Goal: Task Accomplishment & Management: Complete application form

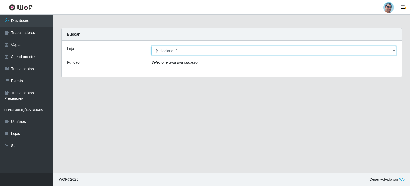
click at [178, 51] on select "[Selecione...] Mercadinho Extrabom" at bounding box center [273, 50] width 245 height 9
select select "175"
click at [151, 46] on select "[Selecione...] Mercadinho Extrabom" at bounding box center [273, 50] width 245 height 9
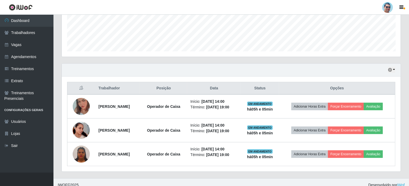
scroll to position [144, 0]
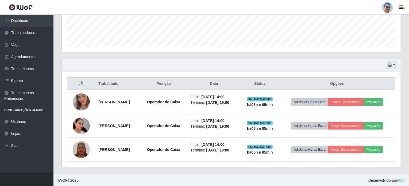
click at [392, 64] on button "button" at bounding box center [391, 65] width 7 height 6
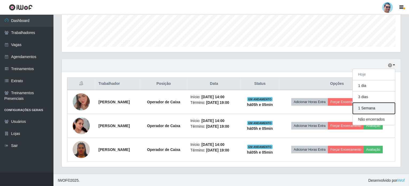
click at [365, 106] on button "1 Semana" at bounding box center [374, 108] width 42 height 11
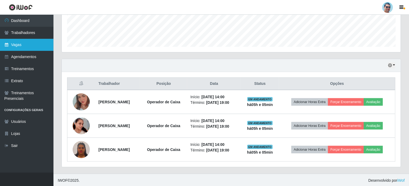
click at [35, 49] on link "Vagas" at bounding box center [26, 45] width 53 height 12
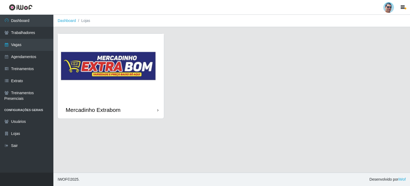
click at [141, 86] on img at bounding box center [111, 67] width 106 height 67
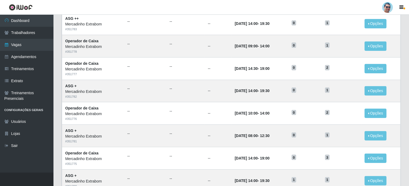
scroll to position [134, 0]
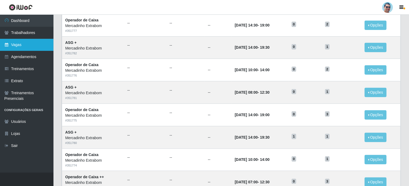
click at [22, 43] on link "Vagas" at bounding box center [26, 45] width 53 height 12
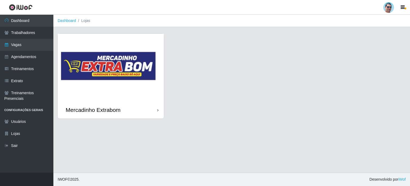
click at [124, 66] on img at bounding box center [111, 67] width 106 height 67
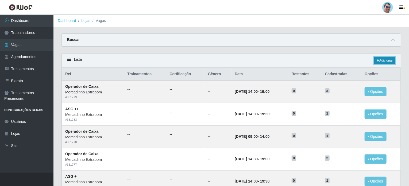
click at [387, 58] on link "Adicionar" at bounding box center [384, 60] width 21 height 7
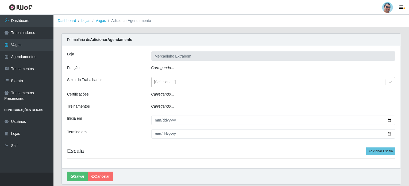
type input "Mercadinho Extrabom"
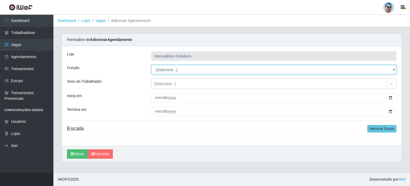
click at [173, 65] on select "[Selecione...] ASG ASG + ASG ++ Balconista Balconista + Balconista ++ Carregado…" at bounding box center [273, 69] width 245 height 9
select select "22"
click at [151, 65] on select "[Selecione...] ASG ASG + ASG ++ Balconista Balconista + Balconista ++ Carregado…" at bounding box center [273, 69] width 245 height 9
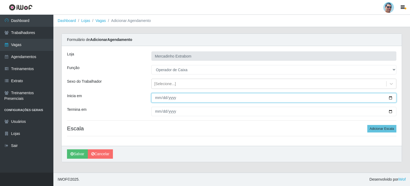
click at [158, 97] on input "Inicia em" at bounding box center [273, 97] width 245 height 9
type input "[DATE]"
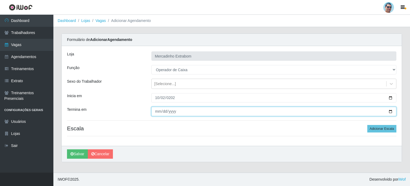
click at [157, 111] on input "Termina em" at bounding box center [273, 111] width 245 height 9
type input "[DATE]"
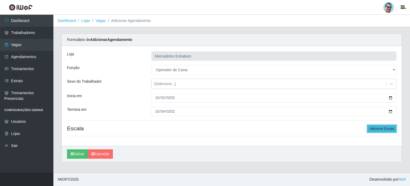
click at [382, 128] on button "Adicionar Escala" at bounding box center [382, 128] width 29 height 7
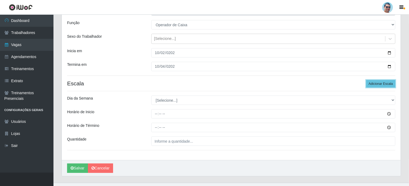
scroll to position [54, 0]
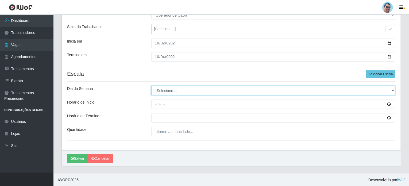
click at [165, 91] on select "[Selecione...] Segunda Terça Quarta Quinta Sexta Sábado Domingo" at bounding box center [273, 90] width 244 height 9
select select "4"
click at [151, 86] on select "[Selecione...] Segunda Terça Quarta Quinta Sexta Sábado Domingo" at bounding box center [273, 90] width 244 height 9
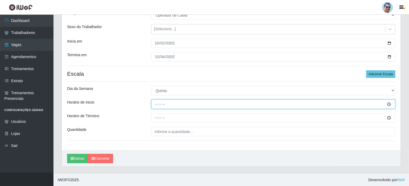
click at [153, 104] on input "Horário de Inicio" at bounding box center [273, 103] width 244 height 9
click at [157, 104] on input "10:00" at bounding box center [273, 103] width 244 height 9
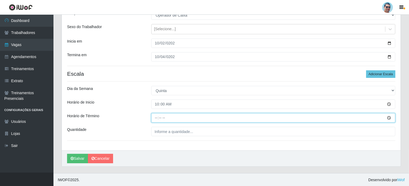
click at [157, 118] on input "Horário de Término" at bounding box center [273, 117] width 244 height 9
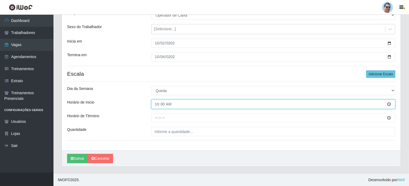
click at [158, 104] on input "10:00" at bounding box center [273, 103] width 244 height 9
type input "09:00"
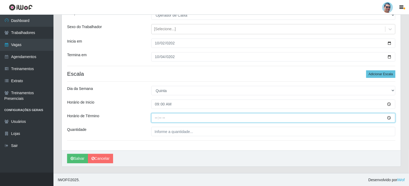
click at [158, 117] on input "Horário de Término" at bounding box center [273, 117] width 244 height 9
type input "14:00"
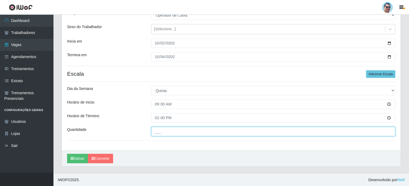
click at [189, 134] on input "___" at bounding box center [273, 131] width 244 height 9
type input "01_"
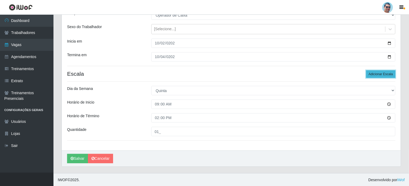
click at [385, 71] on button "Adicionar Escala" at bounding box center [380, 73] width 29 height 7
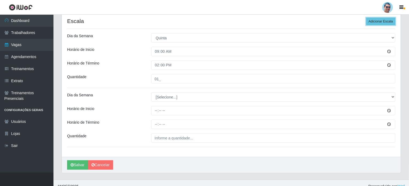
scroll to position [113, 0]
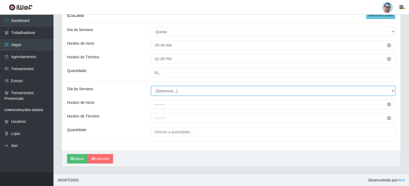
click at [159, 92] on select "[Selecione...] Segunda Terça Quarta Quinta Sexta Sábado Domingo" at bounding box center [273, 90] width 244 height 9
select select "4"
click at [151, 86] on select "[Selecione...] Segunda Terça Quarta Quinta Sexta Sábado Domingo" at bounding box center [273, 90] width 244 height 9
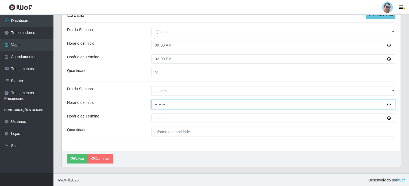
click at [156, 103] on input "Horário de Inicio" at bounding box center [273, 104] width 244 height 9
type input "14:30"
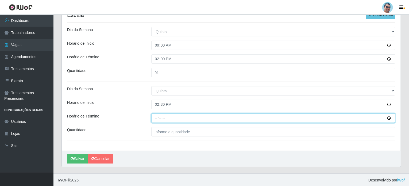
click at [154, 116] on input "Horário de Término" at bounding box center [273, 117] width 244 height 9
type input "19:30"
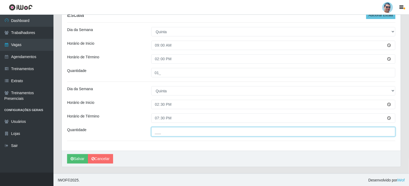
click at [168, 131] on input "___" at bounding box center [273, 131] width 244 height 9
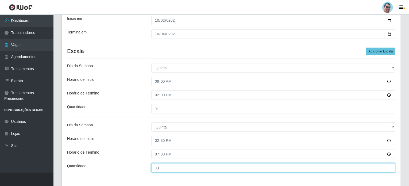
scroll to position [33, 0]
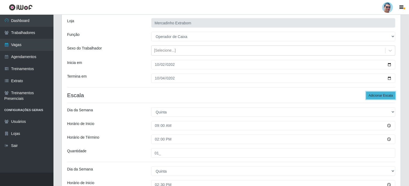
click at [378, 95] on button "Adicionar Escala" at bounding box center [380, 95] width 29 height 7
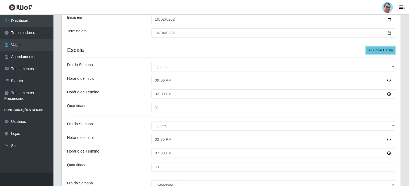
scroll to position [140, 0]
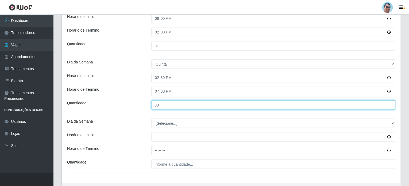
click at [160, 102] on input "03_" at bounding box center [273, 104] width 244 height 9
type input "03_"
click at [188, 104] on input "03_" at bounding box center [273, 104] width 244 height 9
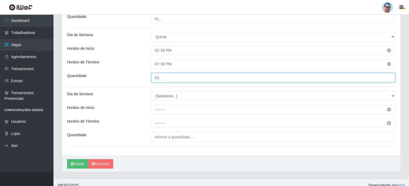
scroll to position [172, 0]
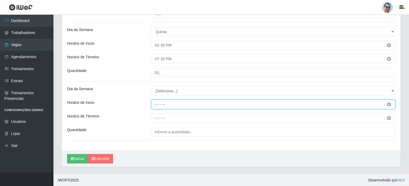
click at [156, 103] on input "Horário de Inicio" at bounding box center [273, 104] width 244 height 9
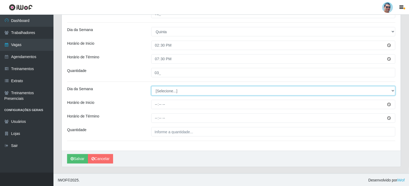
click at [164, 89] on select "[Selecione...] Segunda Terça Quarta Quinta Sexta Sábado Domingo" at bounding box center [273, 90] width 244 height 9
select select "5"
click at [151, 86] on select "[Selecione...] Segunda Terça Quarta Quinta Sexta Sábado Domingo" at bounding box center [273, 90] width 244 height 9
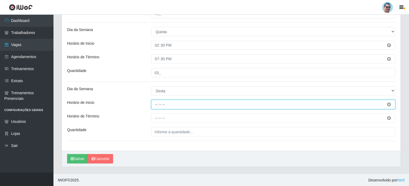
click at [154, 104] on input "Horário de Inicio" at bounding box center [273, 104] width 244 height 9
type input "09:00"
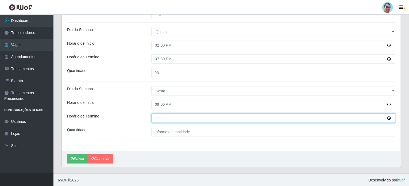
click at [155, 119] on input "Horário de Término" at bounding box center [273, 117] width 244 height 9
type input "14:00"
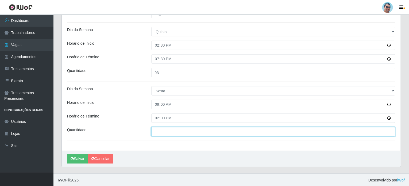
click at [160, 133] on input "___" at bounding box center [273, 131] width 244 height 9
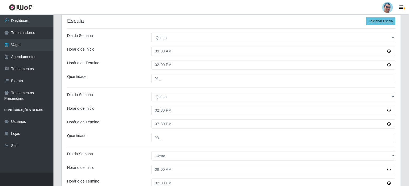
scroll to position [92, 0]
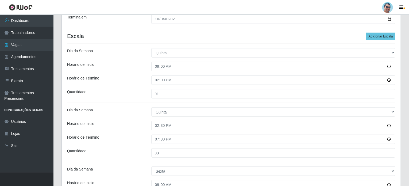
type input "01_"
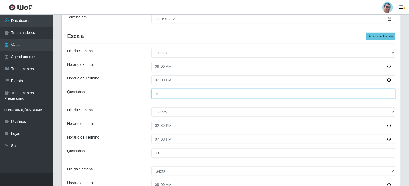
click at [162, 95] on input "01_" at bounding box center [273, 93] width 244 height 9
type input "02_"
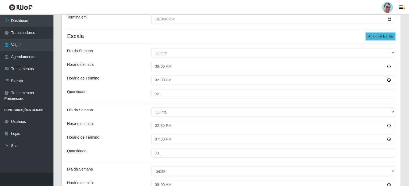
click at [381, 33] on button "Adicionar Escala" at bounding box center [380, 36] width 29 height 7
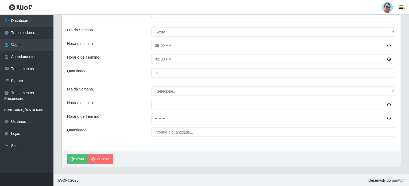
scroll to position [231, 0]
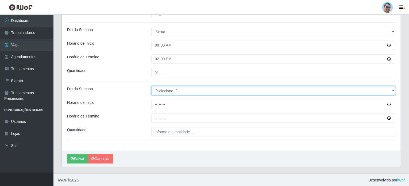
click at [166, 91] on select "[Selecione...] Segunda Terça Quarta Quinta Sexta Sábado Domingo" at bounding box center [273, 90] width 244 height 9
select select "5"
click at [151, 86] on select "[Selecione...] Segunda Terça Quarta Quinta Sexta Sábado Domingo" at bounding box center [273, 90] width 244 height 9
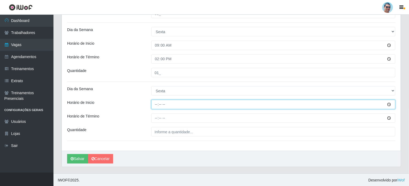
click at [156, 106] on input "Horário de Inicio" at bounding box center [273, 104] width 244 height 9
type input "14:30"
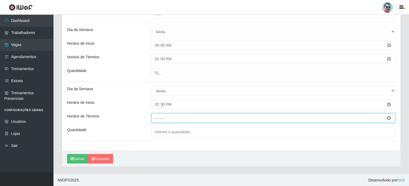
click at [155, 118] on input "Horário de Término" at bounding box center [273, 117] width 244 height 9
type input "19:30"
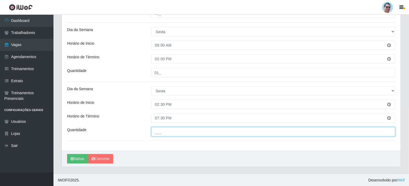
click at [163, 127] on input "___" at bounding box center [273, 131] width 244 height 9
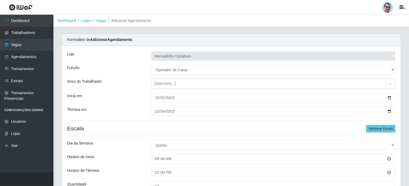
scroll to position [0, 0]
type input "02_"
click at [368, 129] on button "Adicionar Escala" at bounding box center [380, 128] width 29 height 7
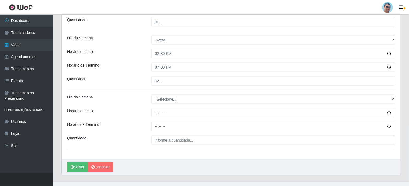
scroll to position [290, 0]
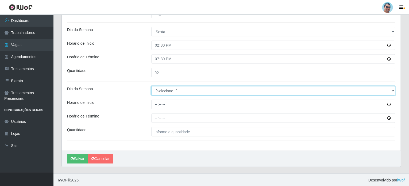
click at [163, 95] on select "[Selecione...] Segunda Terça Quarta Quinta Sexta Sábado Domingo" at bounding box center [273, 90] width 244 height 9
select select "6"
click at [151, 86] on select "[Selecione...] Segunda Terça Quarta Quinta Sexta Sábado Domingo" at bounding box center [273, 90] width 244 height 9
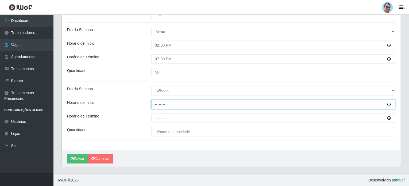
click at [155, 108] on input "Horário de Inicio" at bounding box center [273, 104] width 244 height 9
type input "07:00"
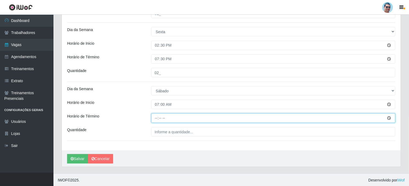
click at [158, 115] on input "Horário de Término" at bounding box center [273, 117] width 244 height 9
type input "13:00"
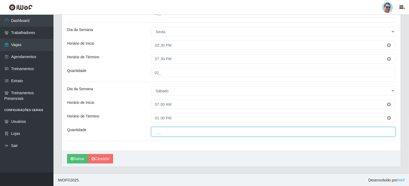
click at [166, 132] on input "___" at bounding box center [273, 131] width 244 height 9
type input "01_"
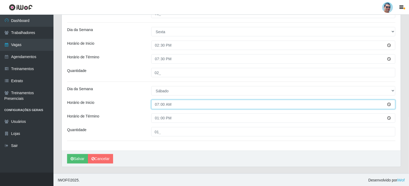
click at [346, 107] on input "07:00" at bounding box center [273, 104] width 244 height 9
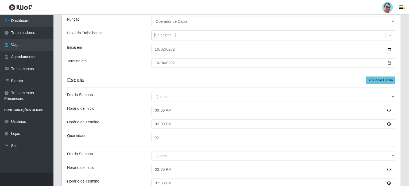
scroll to position [0, 0]
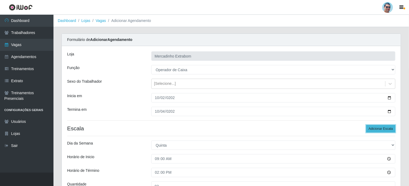
click at [376, 128] on button "Adicionar Escala" at bounding box center [380, 128] width 29 height 7
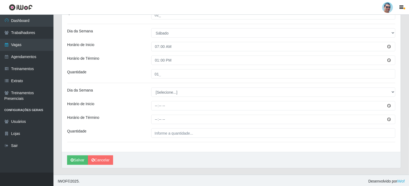
scroll to position [349, 0]
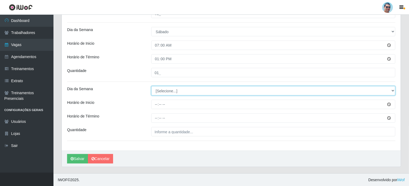
click at [159, 92] on select "[Selecione...] Segunda Terça Quarta Quinta Sexta Sábado Domingo" at bounding box center [273, 90] width 244 height 9
select select "6"
click at [151, 86] on select "[Selecione...] Segunda Terça Quarta Quinta Sexta Sábado Domingo" at bounding box center [273, 90] width 244 height 9
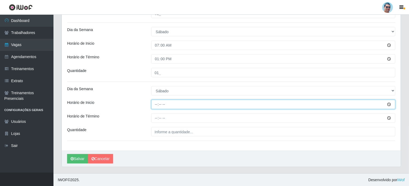
click at [155, 101] on input "Horário de Inicio" at bounding box center [273, 104] width 244 height 9
type input "14:30"
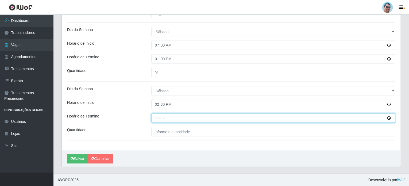
click at [153, 117] on input "Horário de Término" at bounding box center [273, 117] width 244 height 9
type input "19:30"
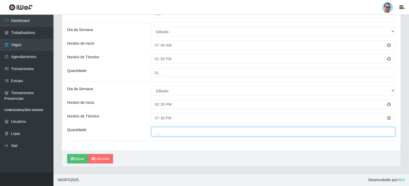
click at [161, 129] on input "___" at bounding box center [273, 131] width 244 height 9
type input "02_"
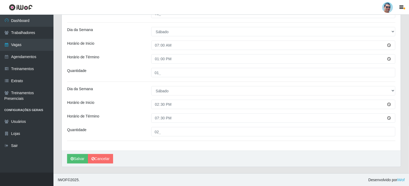
click at [82, 158] on button "Salvar" at bounding box center [77, 158] width 21 height 9
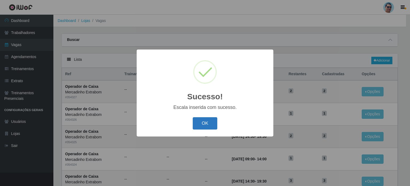
click at [205, 120] on button "OK" at bounding box center [205, 123] width 25 height 13
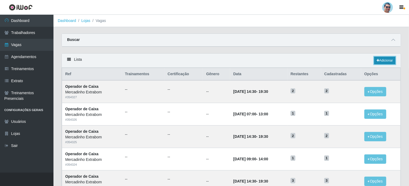
click at [380, 61] on link "Adicionar" at bounding box center [384, 60] width 21 height 7
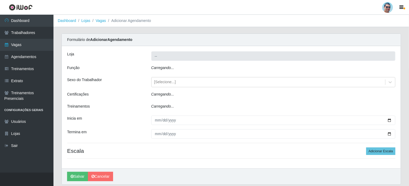
type input "Mercadinho Extrabom"
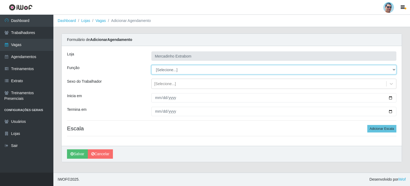
click at [162, 69] on select "[Selecione...] ASG ASG + ASG ++ Balconista Balconista + Balconista ++ Carregado…" at bounding box center [273, 69] width 245 height 9
select select "73"
click at [151, 65] on select "[Selecione...] ASG ASG + ASG ++ Balconista Balconista + Balconista ++ Carregado…" at bounding box center [273, 69] width 245 height 9
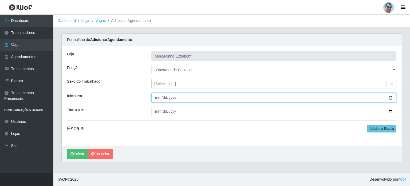
click at [157, 99] on input "Inicia em" at bounding box center [273, 97] width 245 height 9
click at [159, 97] on input "Inicia em" at bounding box center [273, 97] width 245 height 9
type input "[DATE]"
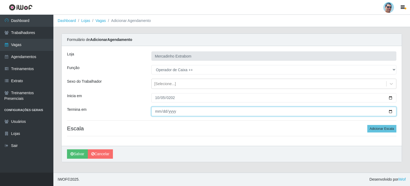
click at [158, 111] on input "Termina em" at bounding box center [273, 111] width 245 height 9
type input "[DATE]"
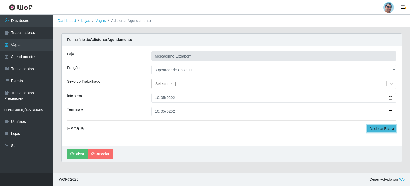
click at [374, 129] on button "Adicionar Escala" at bounding box center [382, 128] width 29 height 7
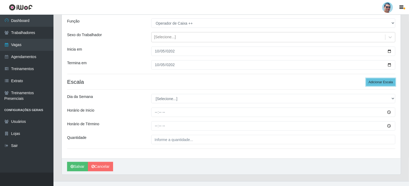
scroll to position [54, 0]
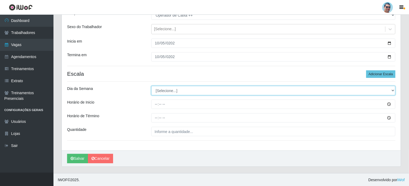
click at [162, 92] on select "[Selecione...] Segunda Terça Quarta Quinta Sexta Sábado Domingo" at bounding box center [273, 90] width 244 height 9
select select "0"
click at [151, 86] on select "[Selecione...] Segunda Terça Quarta Quinta Sexta Sábado Domingo" at bounding box center [273, 90] width 244 height 9
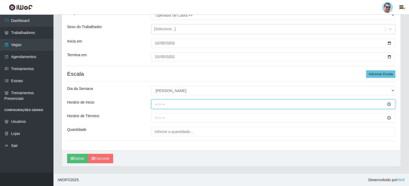
click at [156, 104] on input "Horário de Inicio" at bounding box center [273, 103] width 244 height 9
type input "07:00"
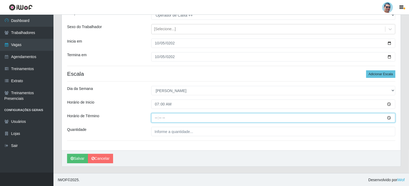
click at [153, 117] on input "Horário de Término" at bounding box center [273, 117] width 244 height 9
type input "12:00"
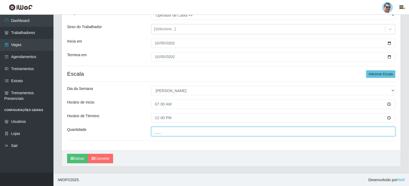
click at [161, 129] on input "___" at bounding box center [273, 131] width 244 height 9
type input "03_"
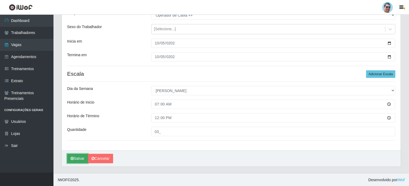
click at [79, 157] on button "Salvar" at bounding box center [77, 158] width 21 height 9
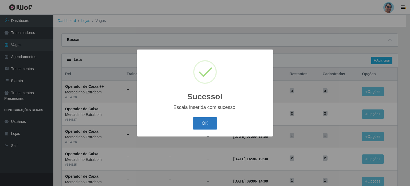
click at [207, 124] on button "OK" at bounding box center [205, 123] width 25 height 13
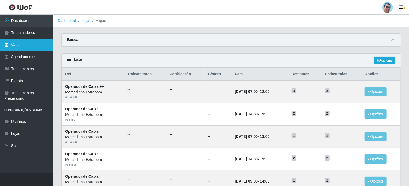
click at [20, 47] on link "Vagas" at bounding box center [26, 45] width 53 height 12
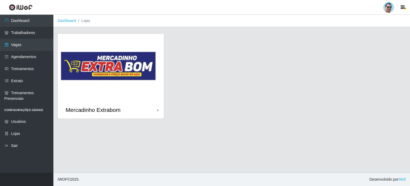
click at [118, 91] on img at bounding box center [111, 67] width 106 height 67
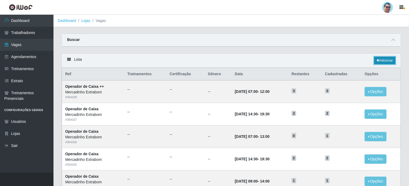
click at [382, 63] on link "Adicionar" at bounding box center [384, 60] width 21 height 7
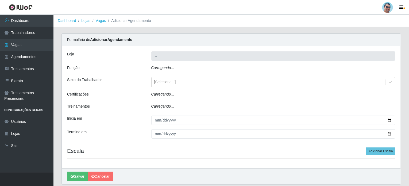
type input "Mercadinho Extrabom"
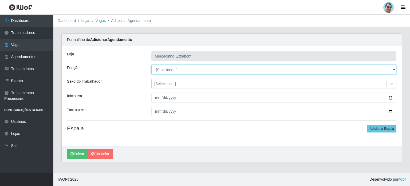
click at [170, 73] on select "[Selecione...] ASG ASG + ASG ++ Balconista Balconista + Balconista ++ Carregado…" at bounding box center [273, 69] width 245 height 9
select select "79"
click at [151, 65] on select "[Selecione...] ASG ASG + ASG ++ Balconista Balconista + Balconista ++ Carregado…" at bounding box center [273, 69] width 245 height 9
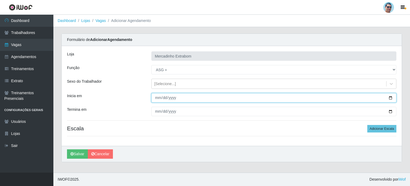
click at [158, 98] on input "Inicia em" at bounding box center [273, 97] width 245 height 9
type input "[DATE]"
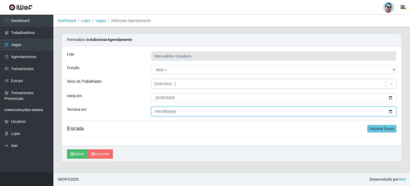
click at [158, 113] on input "Termina em" at bounding box center [273, 111] width 245 height 9
type input "[DATE]"
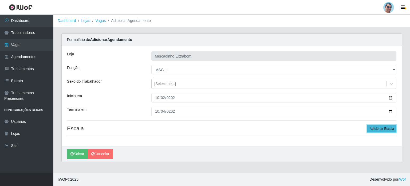
click at [374, 126] on button "Adicionar Escala" at bounding box center [382, 128] width 29 height 7
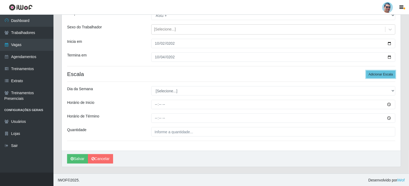
scroll to position [54, 0]
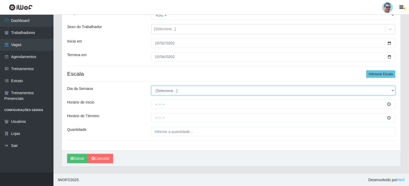
click at [169, 87] on select "[Selecione...] Segunda Terça Quarta Quinta Sexta Sábado Domingo" at bounding box center [273, 90] width 244 height 9
select select "4"
click at [151, 86] on select "[Selecione...] Segunda Terça Quarta Quinta Sexta Sábado Domingo" at bounding box center [273, 90] width 244 height 9
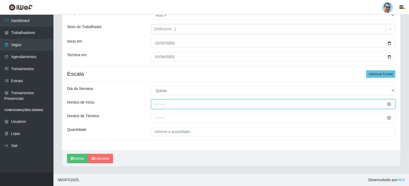
click at [156, 106] on input "Horário de Inicio" at bounding box center [273, 103] width 244 height 9
type input "14:00"
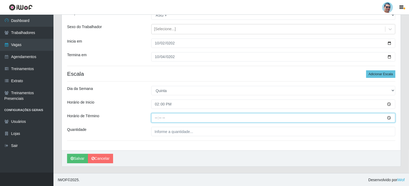
click at [158, 118] on input "Horário de Término" at bounding box center [273, 117] width 244 height 9
type input "14:30"
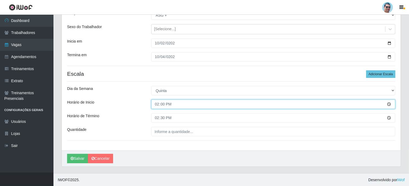
click at [158, 103] on input "14:00" at bounding box center [273, 103] width 244 height 9
type input "14:00"
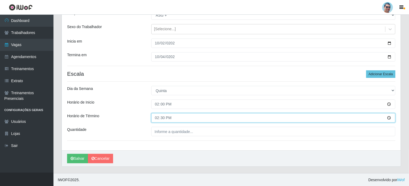
click at [158, 117] on input "14:30" at bounding box center [273, 117] width 244 height 9
type input "19:30"
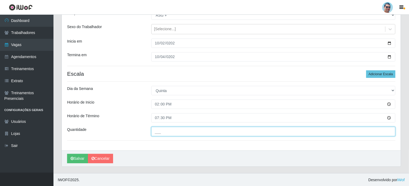
click at [224, 128] on input "___" at bounding box center [273, 131] width 244 height 9
type input "01_"
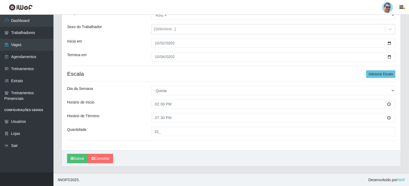
click at [378, 69] on div "[PERSON_NAME] Extrabom Função [Selecione...] ASG ASG + ASG ++ Balconista Balcon…" at bounding box center [231, 70] width 339 height 159
click at [377, 73] on button "Adicionar Escala" at bounding box center [380, 73] width 29 height 7
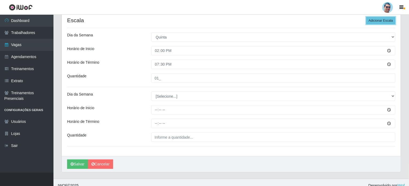
scroll to position [113, 0]
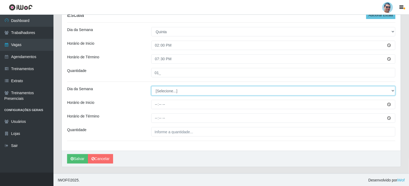
click at [168, 92] on select "[Selecione...] Segunda Terça Quarta Quinta Sexta Sábado Domingo" at bounding box center [273, 90] width 244 height 9
select select "5"
click at [151, 86] on select "[Selecione...] Segunda Terça Quarta Quinta Sexta Sábado Domingo" at bounding box center [273, 90] width 244 height 9
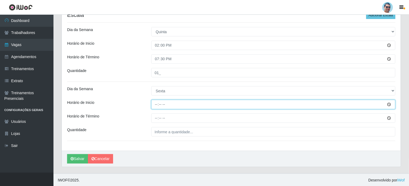
click at [154, 105] on input "Horário de Inicio" at bounding box center [273, 104] width 244 height 9
type input "14:00"
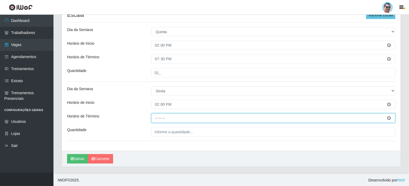
click at [155, 119] on input "Horário de Término" at bounding box center [273, 117] width 244 height 9
type input "19:30"
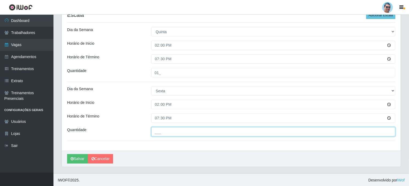
click at [189, 135] on input "___" at bounding box center [273, 131] width 244 height 9
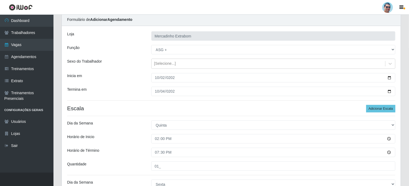
scroll to position [6, 0]
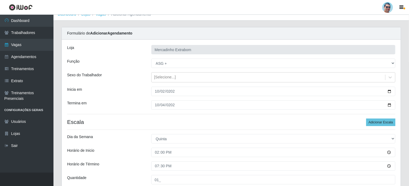
type input "01_"
click at [382, 117] on div "[PERSON_NAME] Extrabom Função [Selecione...] ASG ASG + ASG ++ Balconista Balcon…" at bounding box center [231, 149] width 339 height 218
click at [382, 119] on button "Adicionar Escala" at bounding box center [380, 121] width 29 height 7
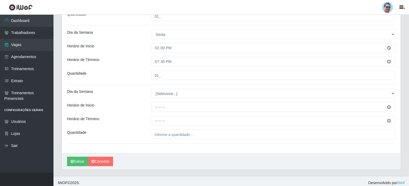
scroll to position [172, 0]
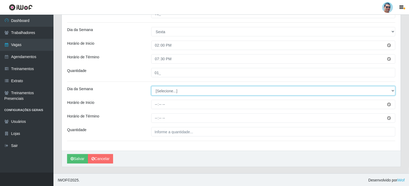
click at [162, 90] on select "[Selecione...] Segunda Terça Quarta Quinta Sexta Sábado Domingo" at bounding box center [273, 90] width 244 height 9
select select "6"
click at [151, 86] on select "[Selecione...] Segunda Terça Quarta Quinta Sexta Sábado Domingo" at bounding box center [273, 90] width 244 height 9
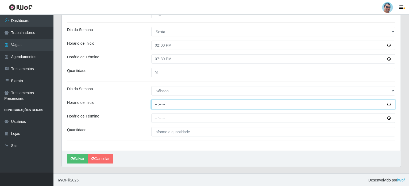
click at [153, 104] on input "Horário de Inicio" at bounding box center [273, 104] width 244 height 9
type input "14:00"
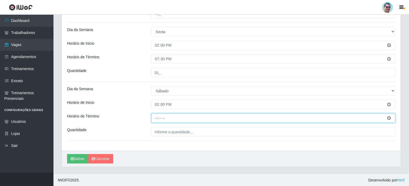
click at [157, 117] on input "Horário de Término" at bounding box center [273, 117] width 244 height 9
type input "19:30"
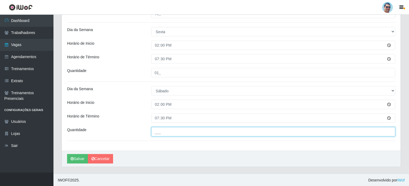
click at [163, 129] on input "___" at bounding box center [273, 131] width 244 height 9
type input "01_"
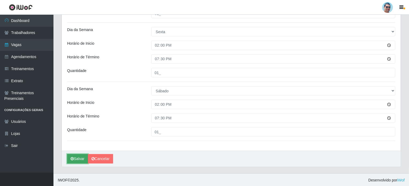
click at [80, 156] on button "Salvar" at bounding box center [77, 158] width 21 height 9
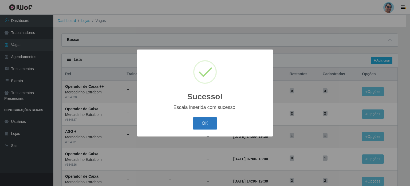
click at [204, 120] on button "OK" at bounding box center [205, 123] width 25 height 13
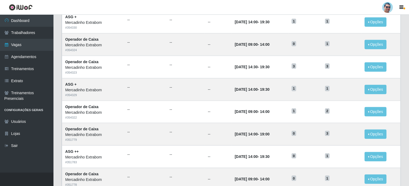
scroll to position [107, 0]
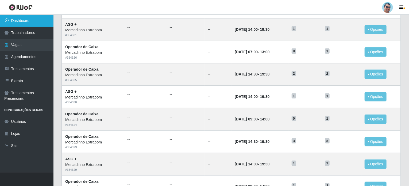
click at [14, 22] on link "Dashboard" at bounding box center [26, 21] width 53 height 12
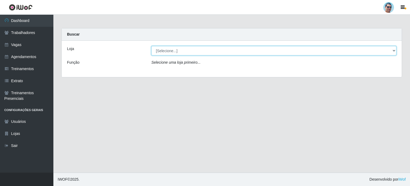
click at [167, 50] on select "[Selecione...] Mercadinho Extrabom" at bounding box center [273, 50] width 245 height 9
select select "175"
click at [151, 46] on select "[Selecione...] Mercadinho Extrabom" at bounding box center [273, 50] width 245 height 9
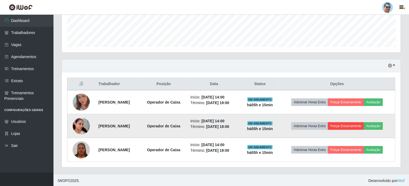
scroll to position [144, 0]
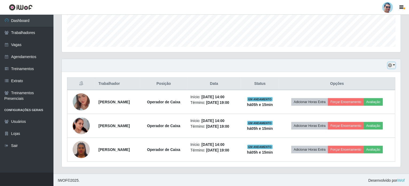
click at [388, 66] on icon "button" at bounding box center [390, 65] width 4 height 4
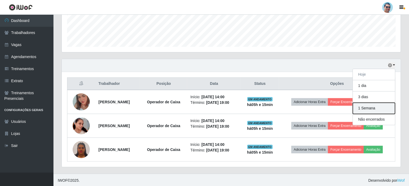
click at [368, 107] on button "1 Semana" at bounding box center [374, 108] width 42 height 11
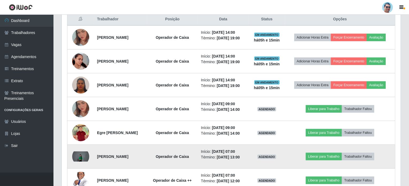
scroll to position [206, 0]
